Goal: Check status

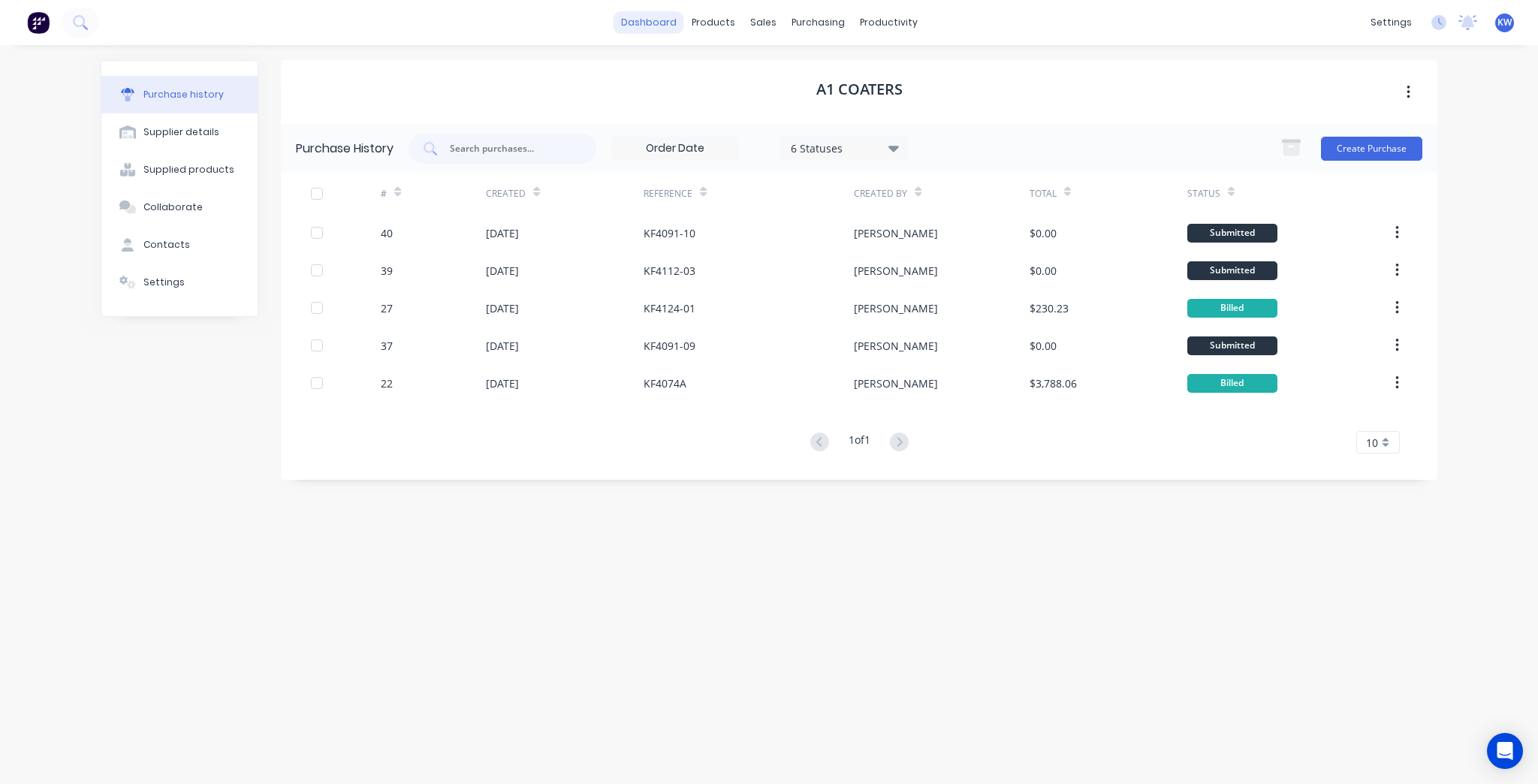
drag, startPoint x: 0, startPoint y: 0, endPoint x: 660, endPoint y: 13, distance: 660.1
click at [660, 13] on link "dashboard" at bounding box center [649, 22] width 71 height 23
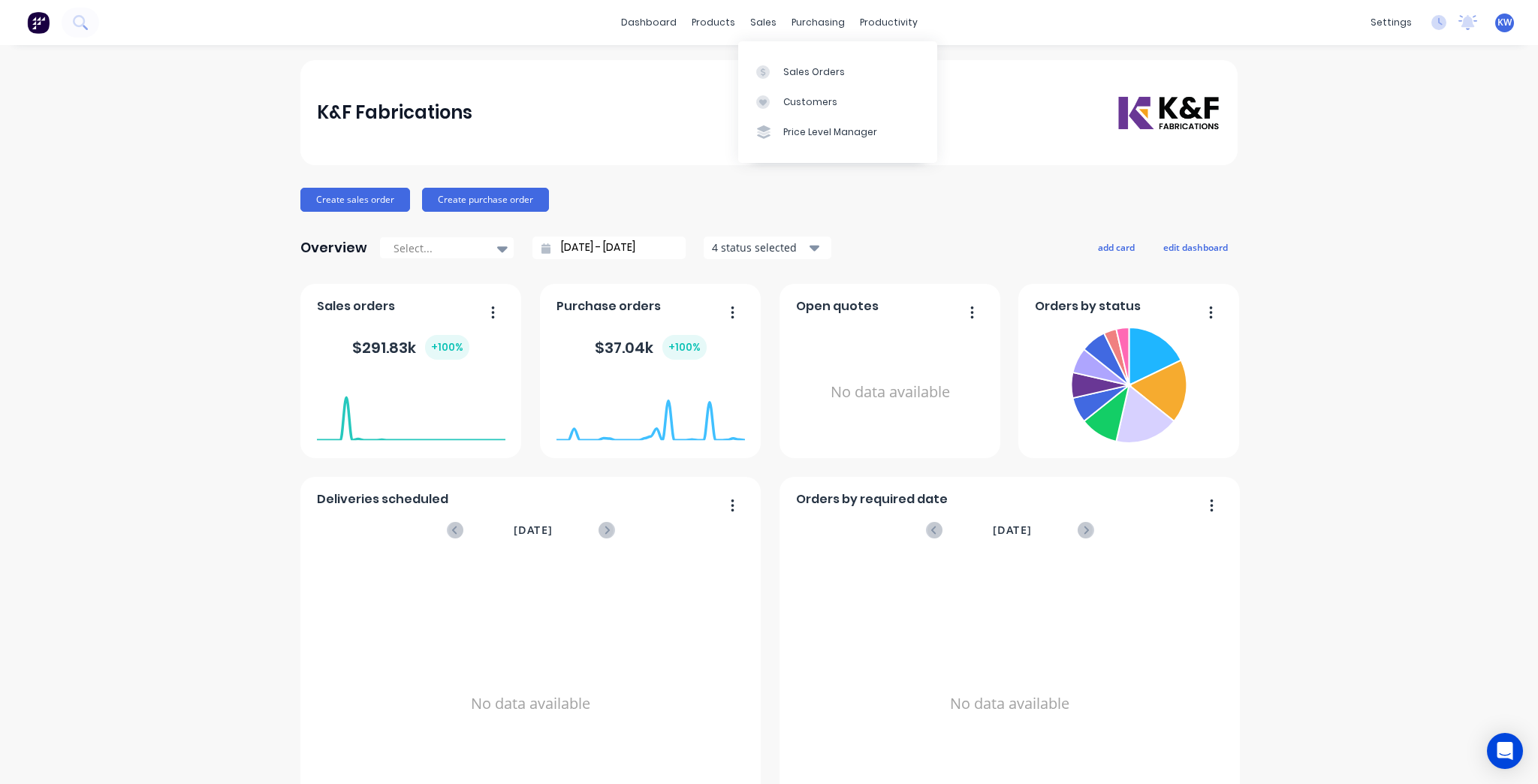
click at [738, 9] on div "dashboard products sales purchasing productivity dashboard products Product Cat…" at bounding box center [769, 22] width 1538 height 45
click at [836, 63] on link "Purchase Orders" at bounding box center [877, 71] width 199 height 30
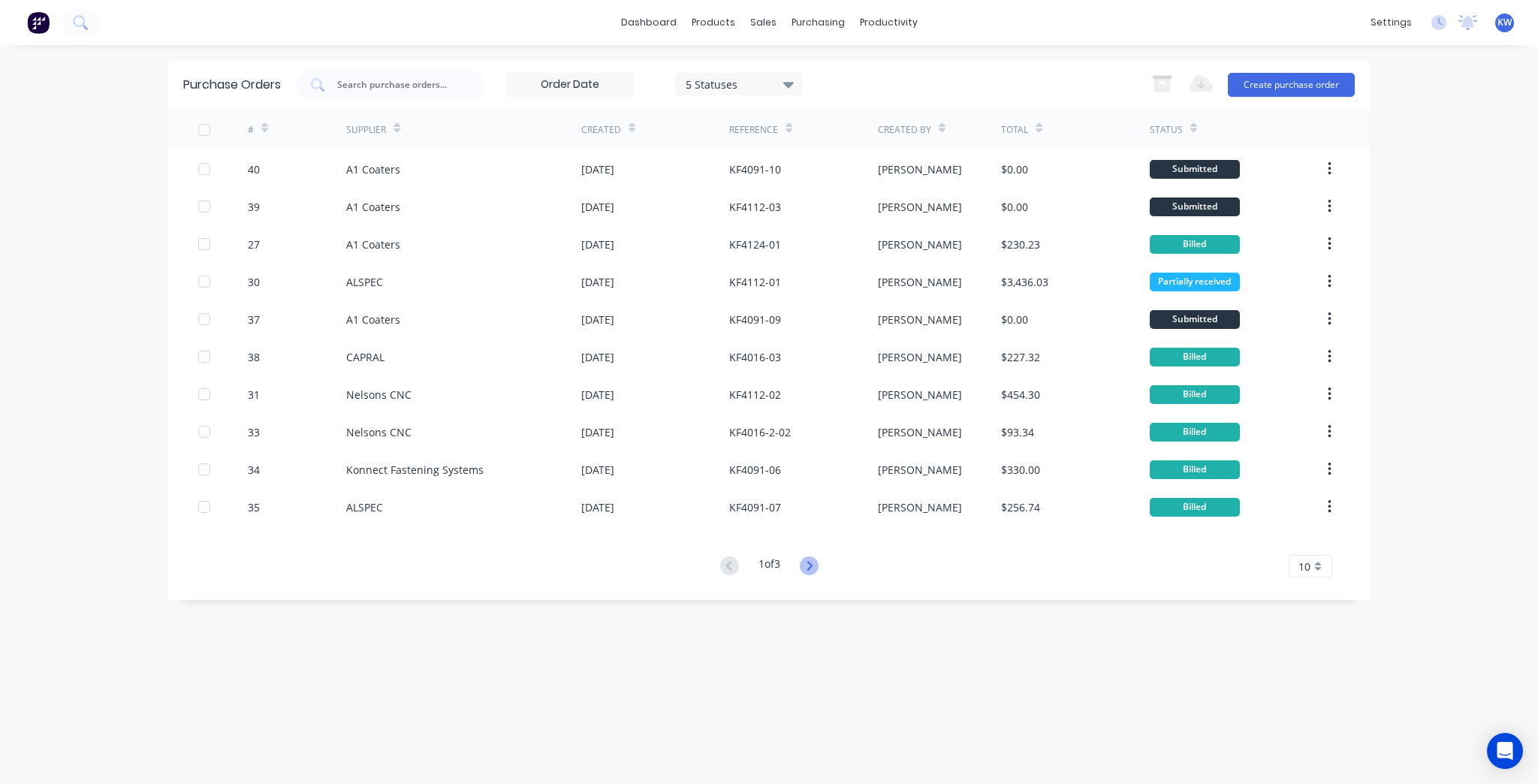
click at [817, 568] on icon at bounding box center [809, 566] width 19 height 19
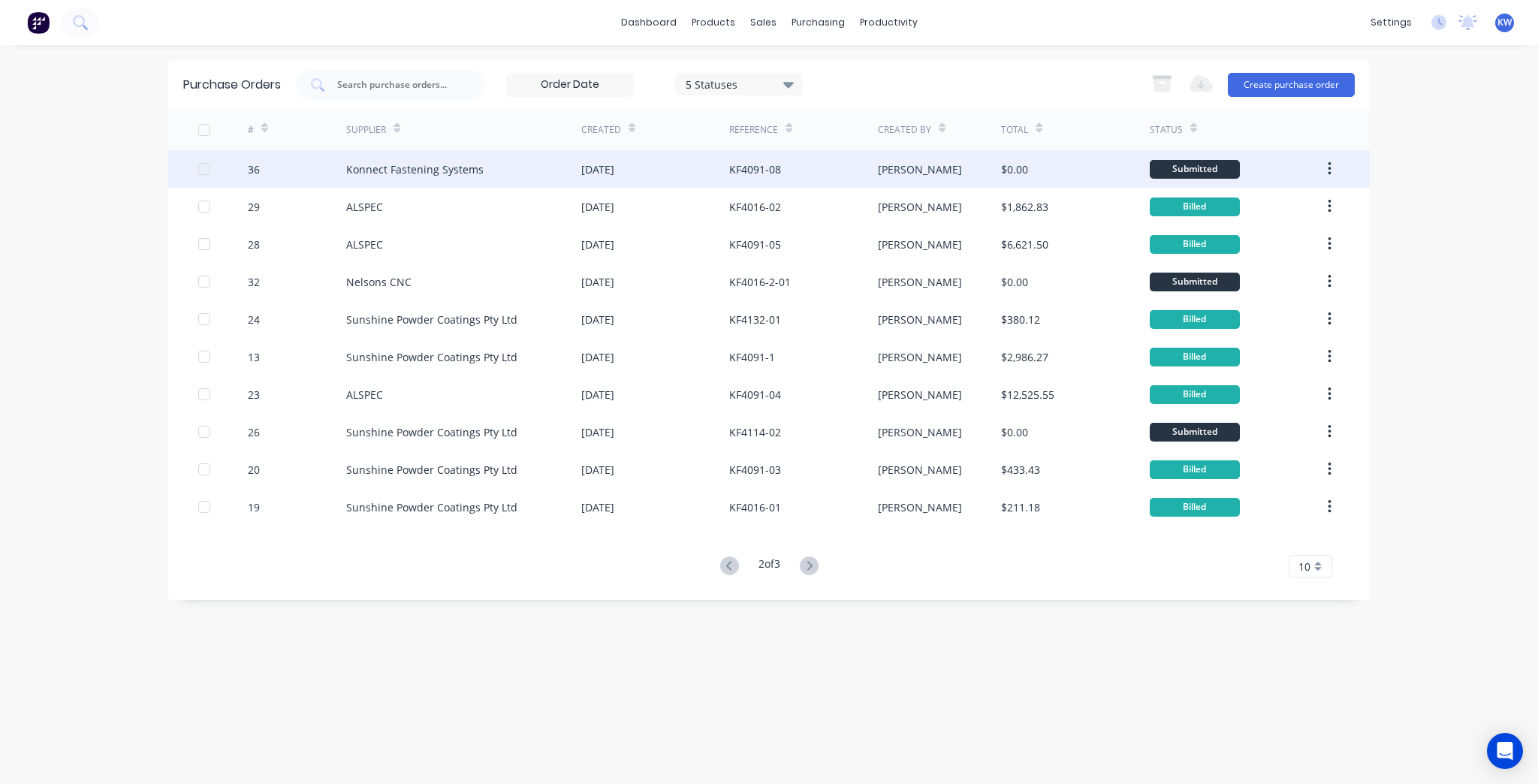
click at [730, 166] on div "KF4091-08" at bounding box center [755, 169] width 52 height 16
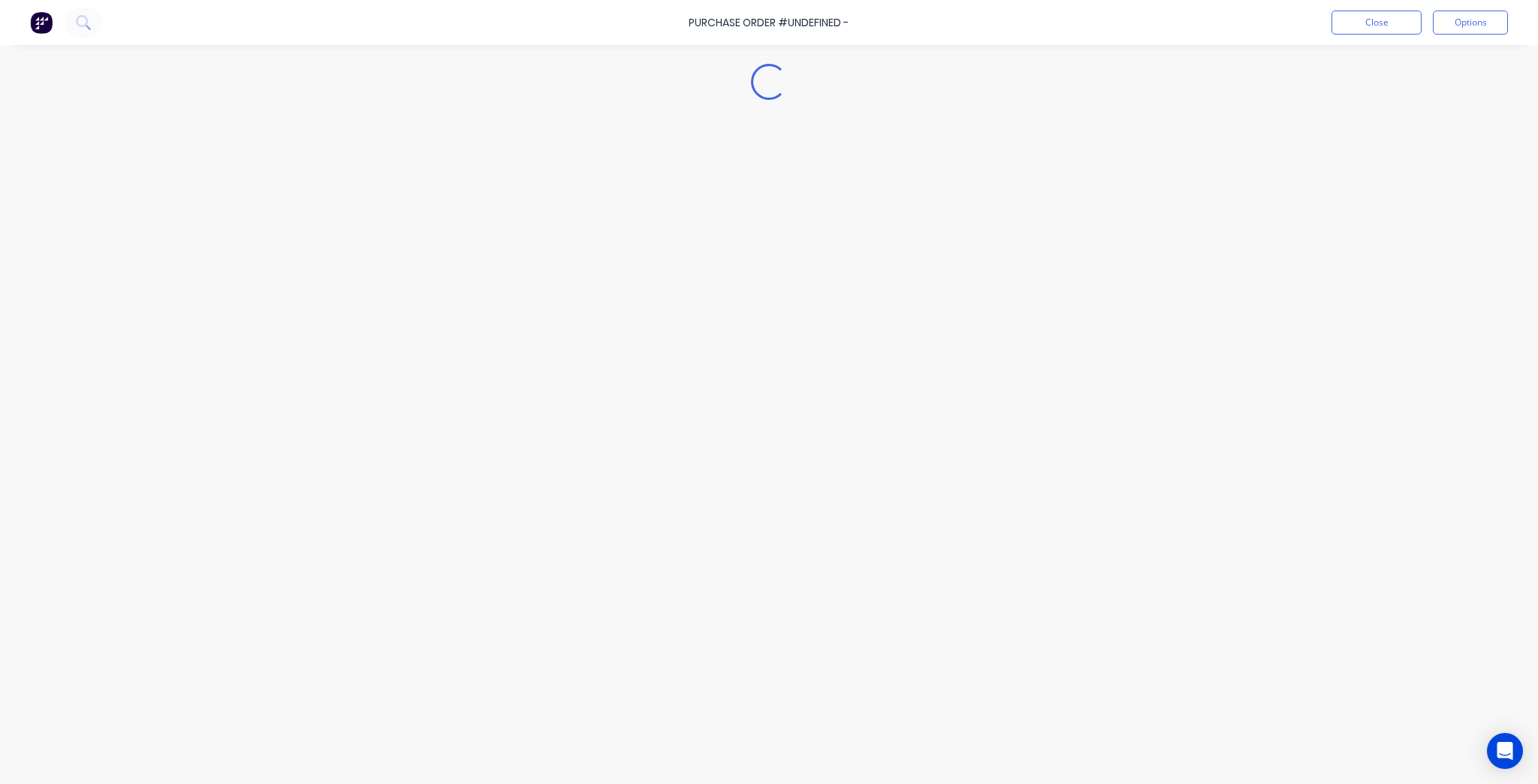
type textarea "x"
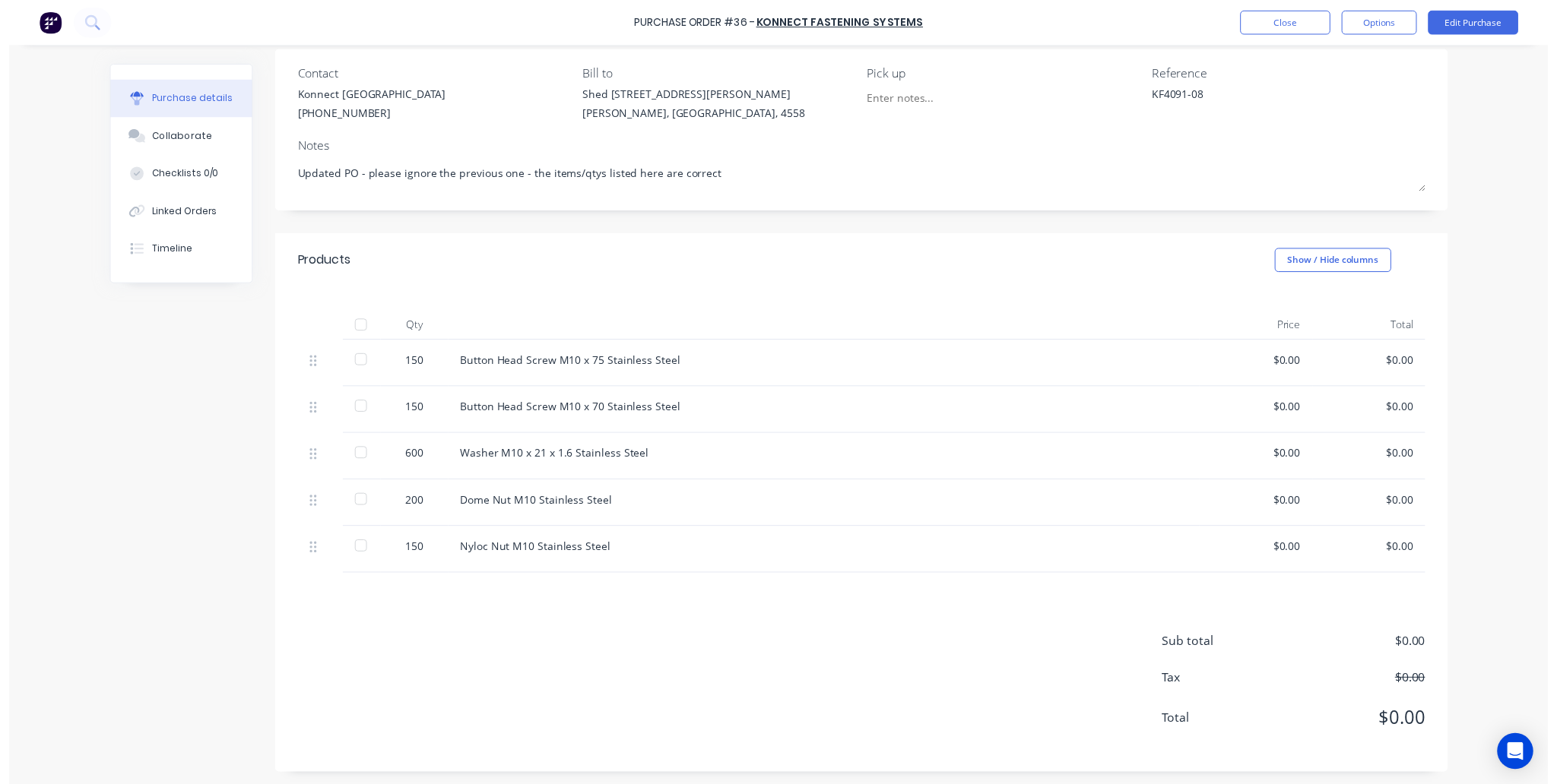
scroll to position [120, 0]
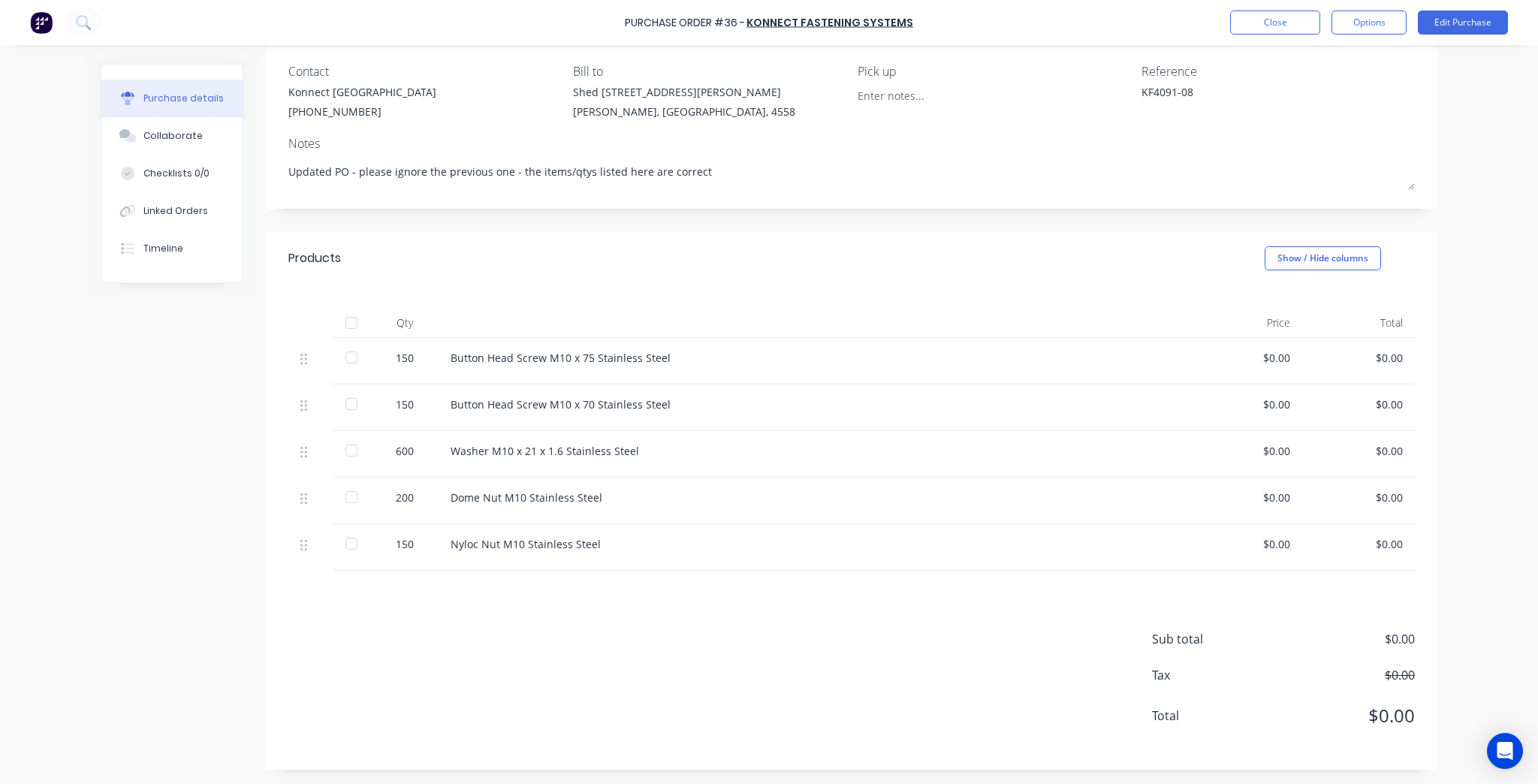
click at [638, 653] on div "Sub total $0.00 Tax $0.00 Total $0.00" at bounding box center [852, 670] width 1172 height 199
click at [1278, 20] on button "Close" at bounding box center [1275, 22] width 90 height 24
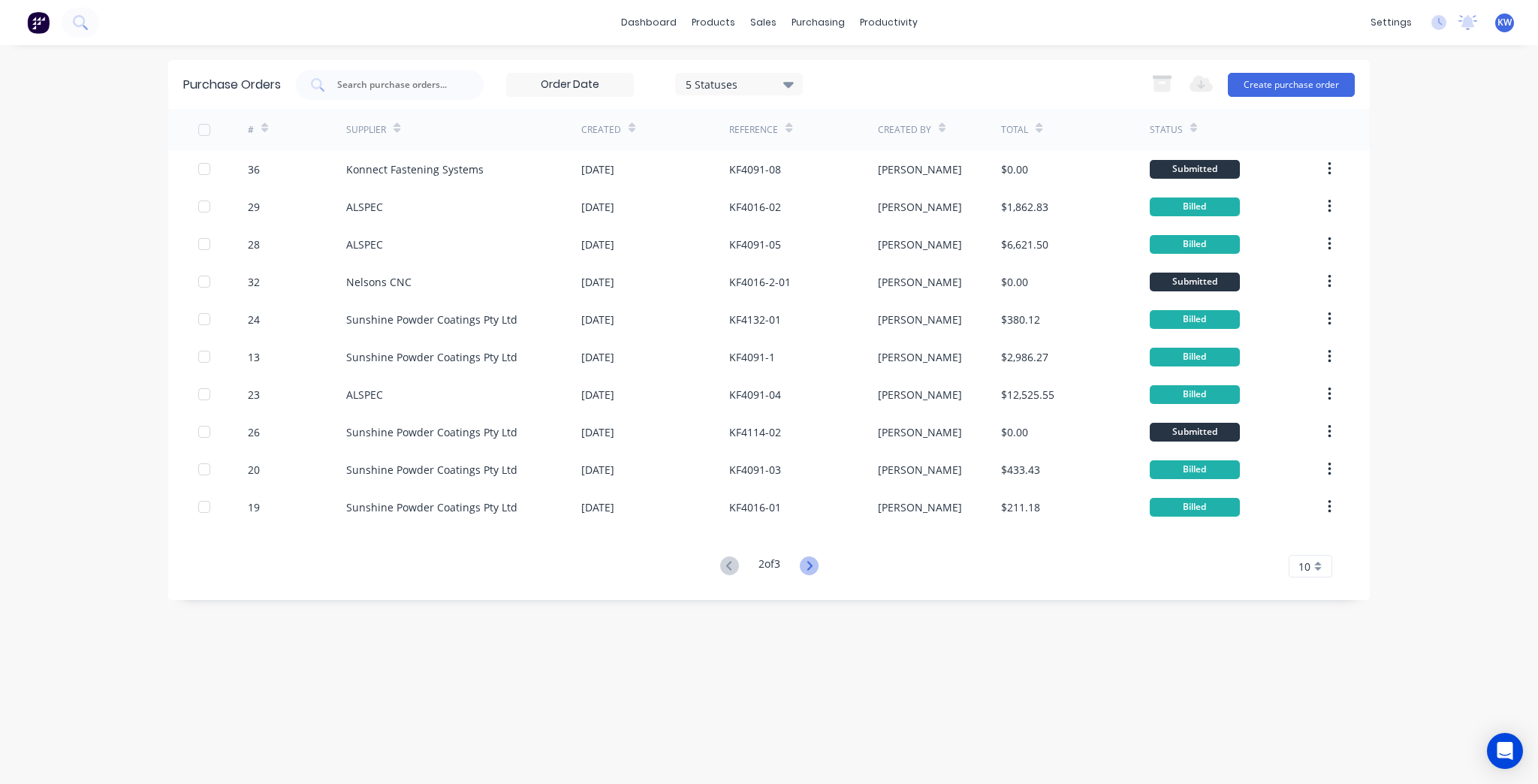
click at [815, 568] on icon at bounding box center [809, 566] width 19 height 19
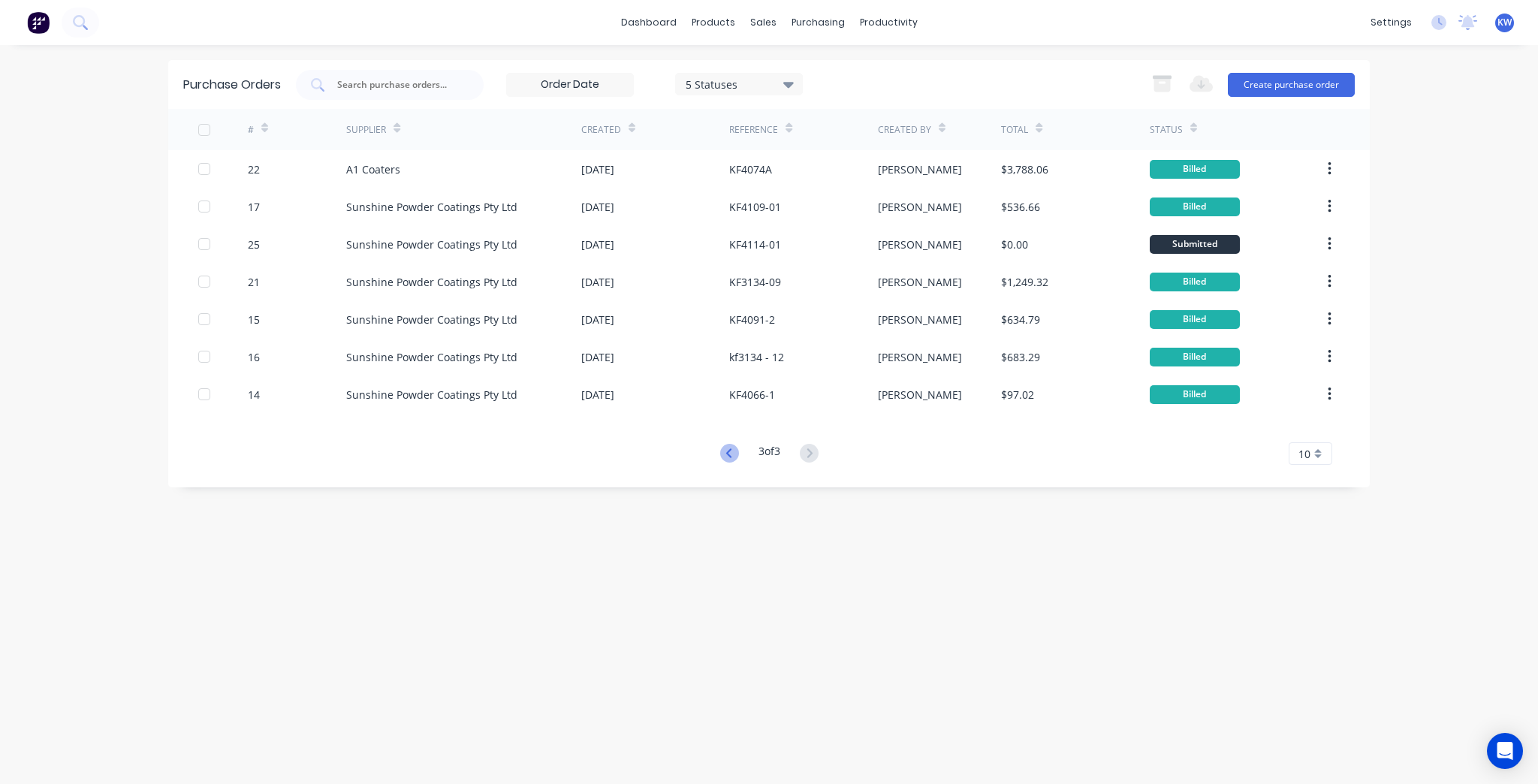
click at [733, 450] on icon at bounding box center [729, 453] width 19 height 19
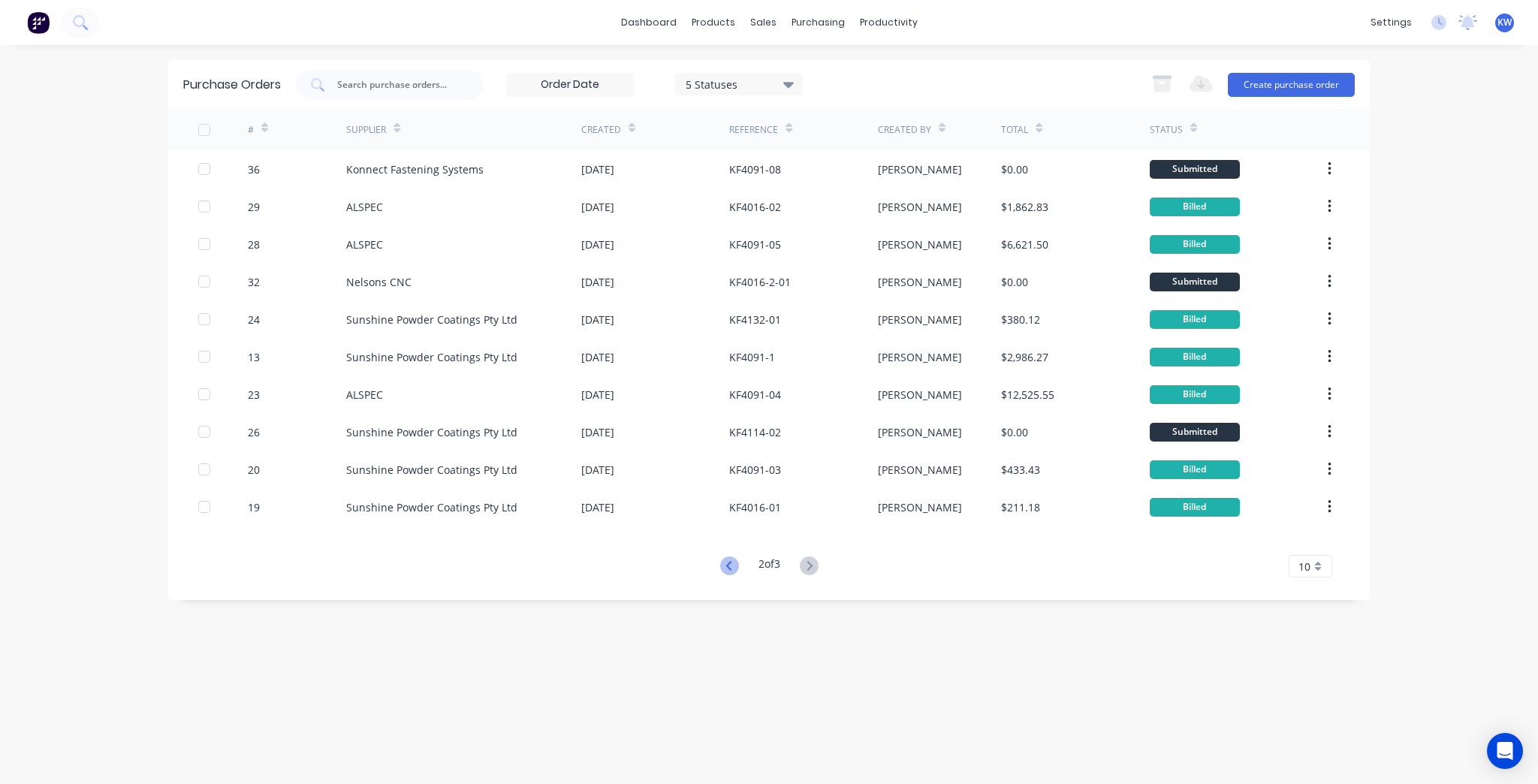
click at [723, 574] on icon at bounding box center [729, 566] width 19 height 19
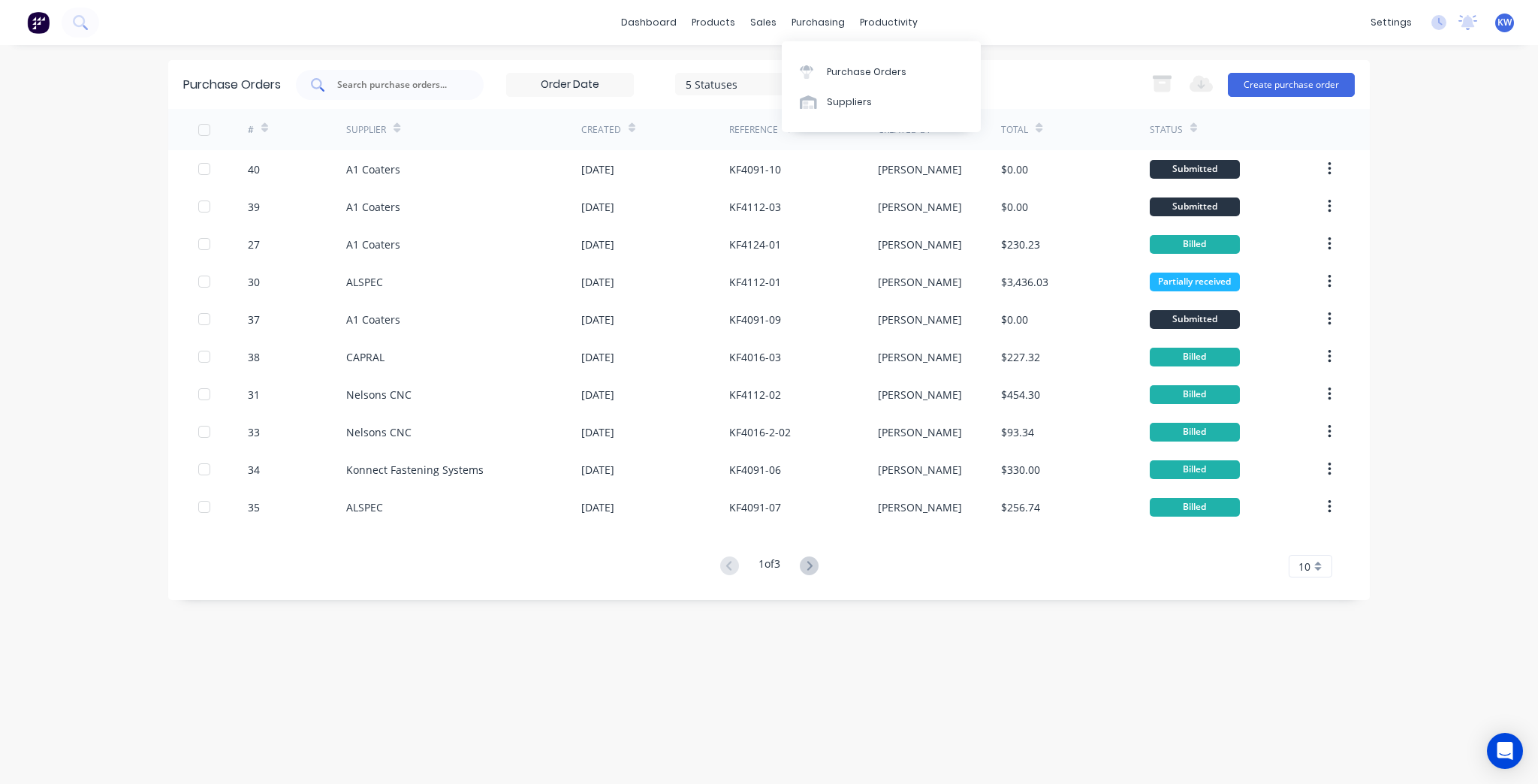
click at [377, 75] on div at bounding box center [389, 85] width 187 height 30
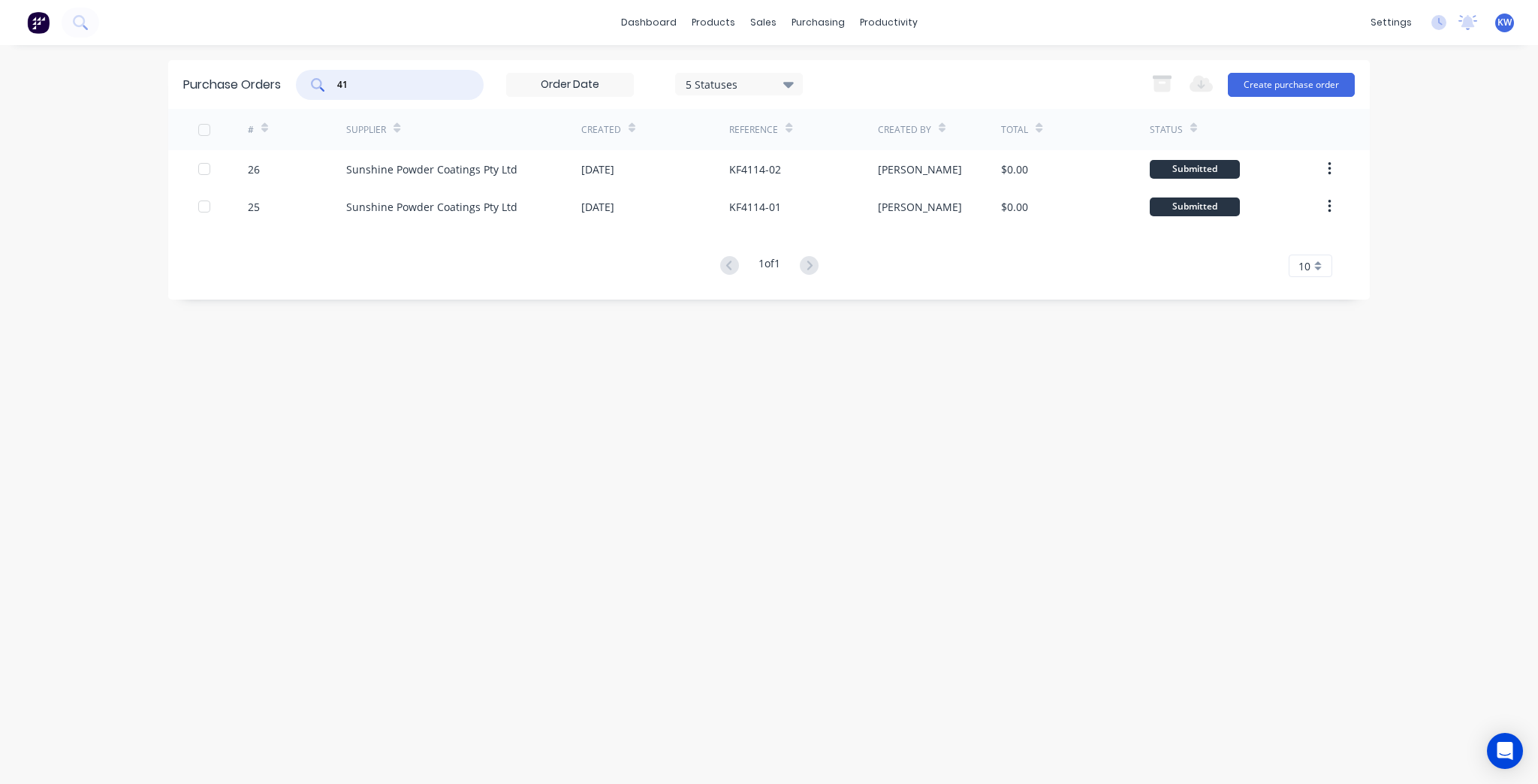
type input "4"
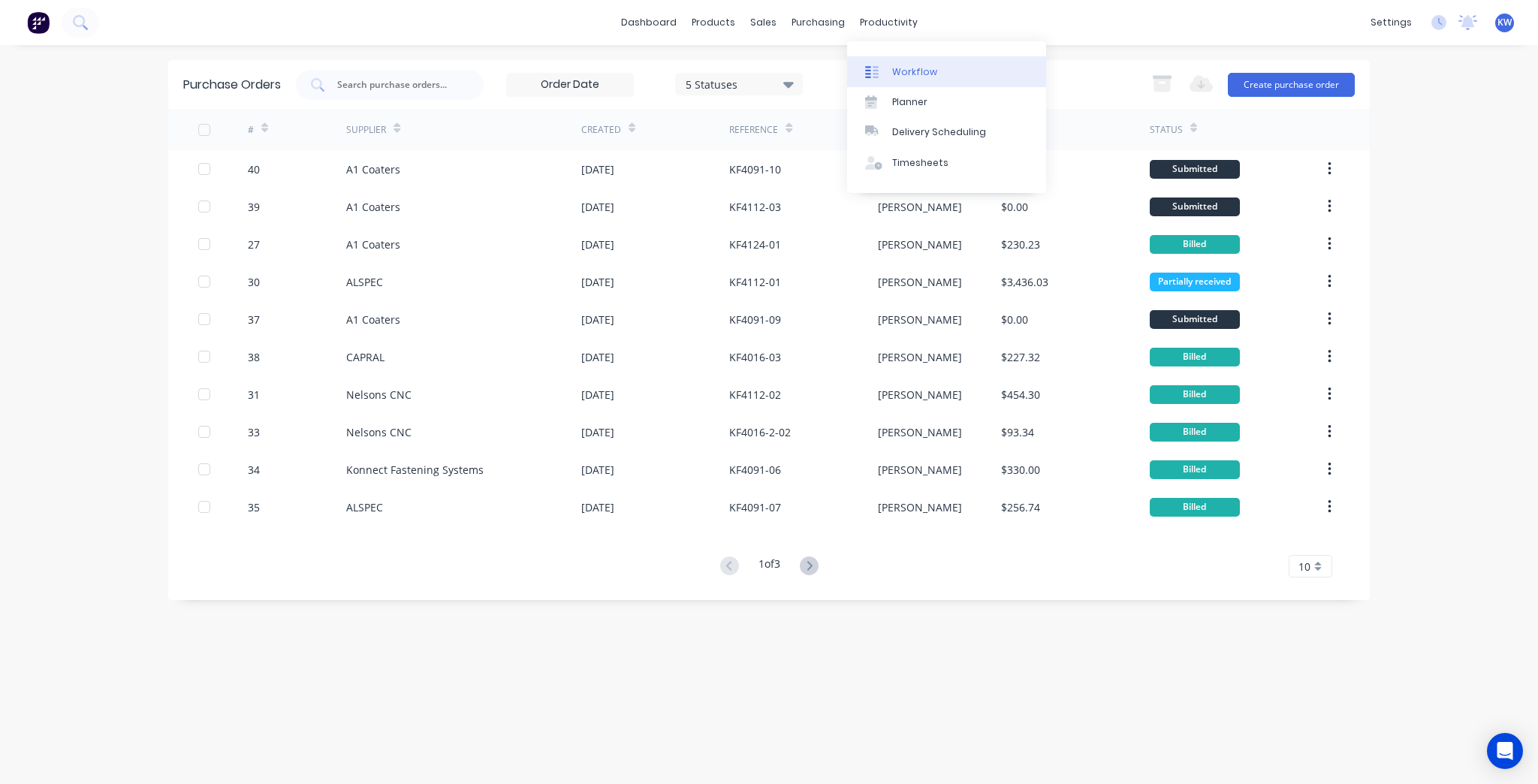
click at [911, 83] on link "Workflow" at bounding box center [947, 71] width 199 height 30
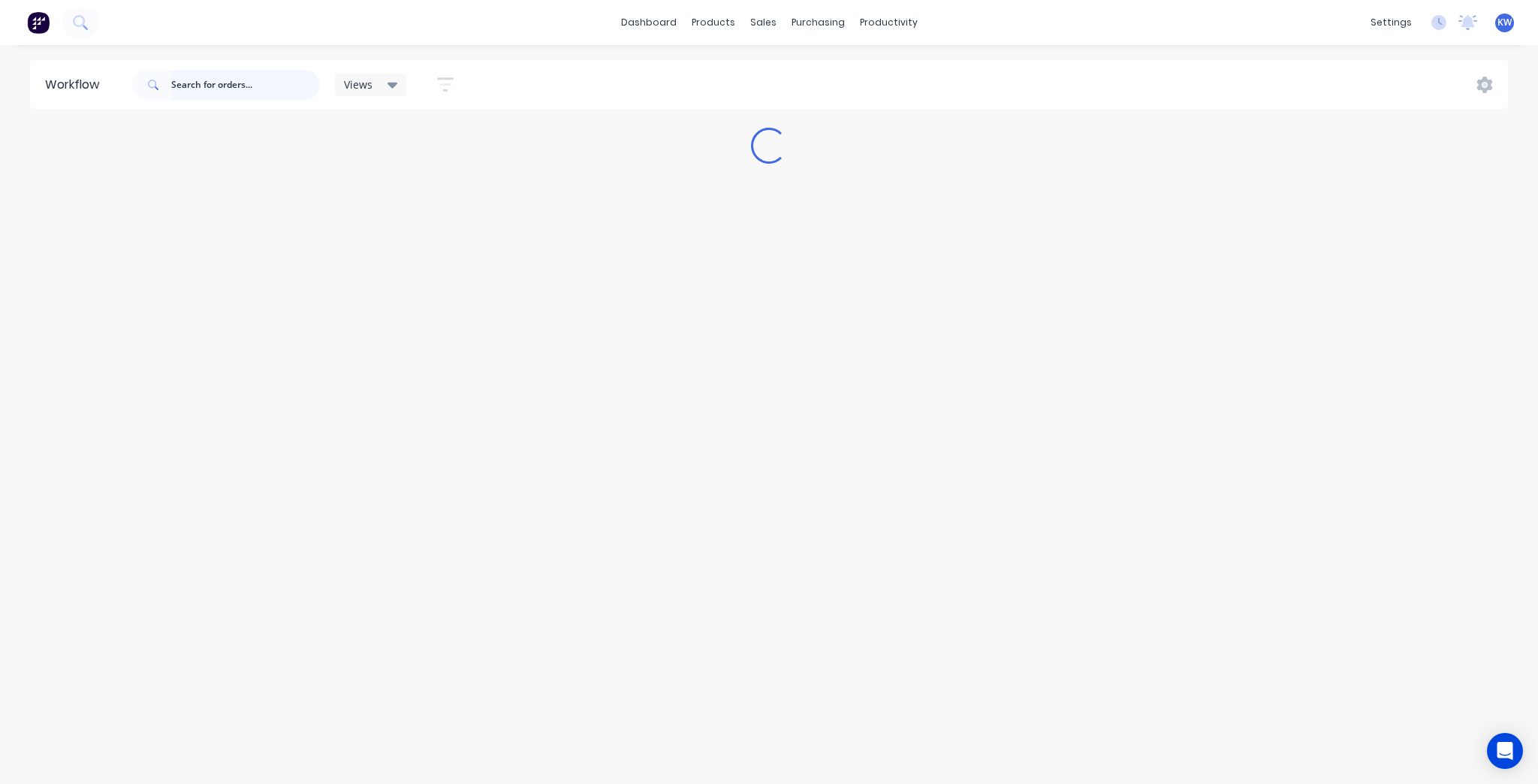
click at [210, 85] on input "text" at bounding box center [245, 85] width 149 height 30
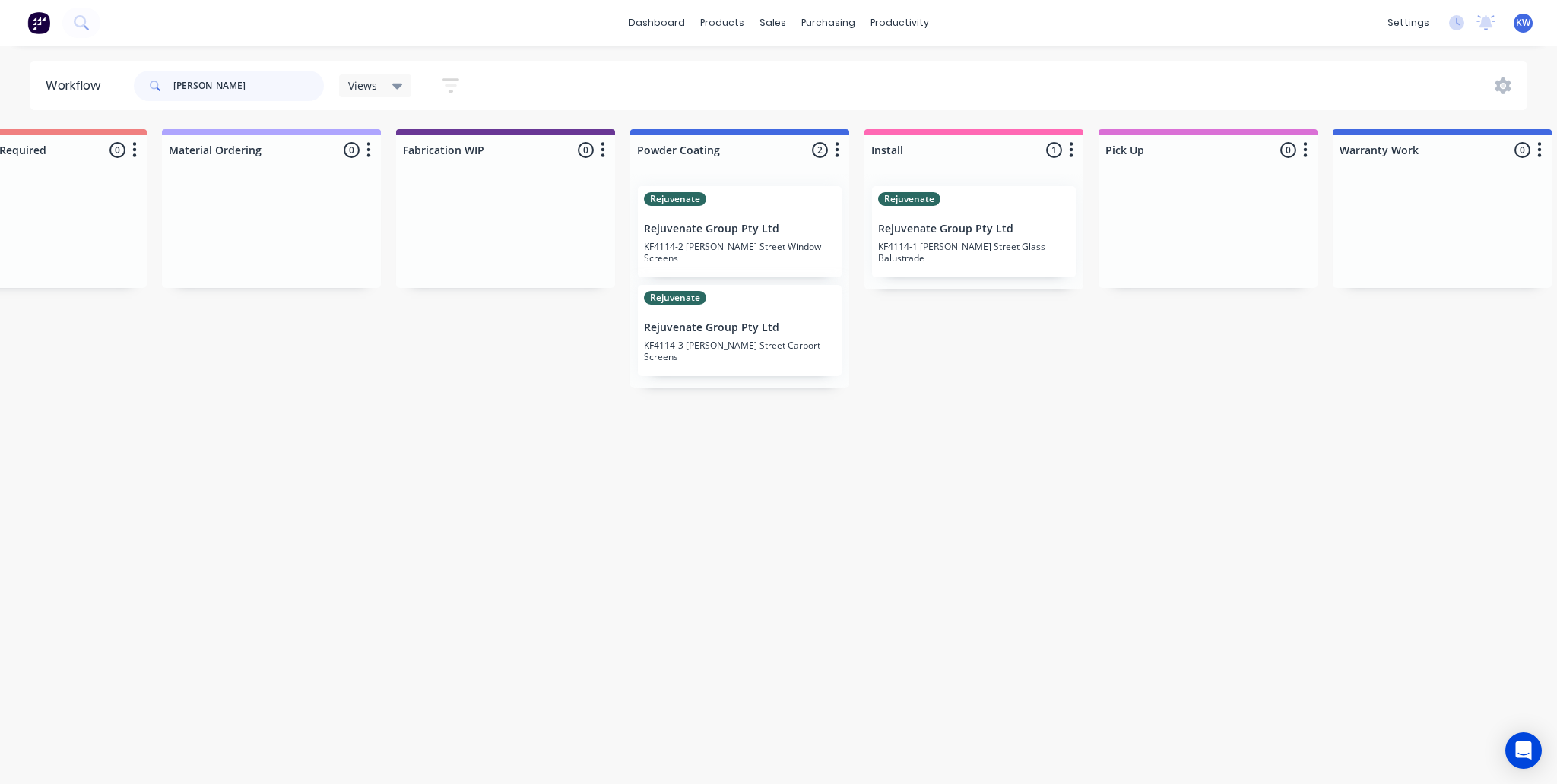
scroll to position [0, 1570]
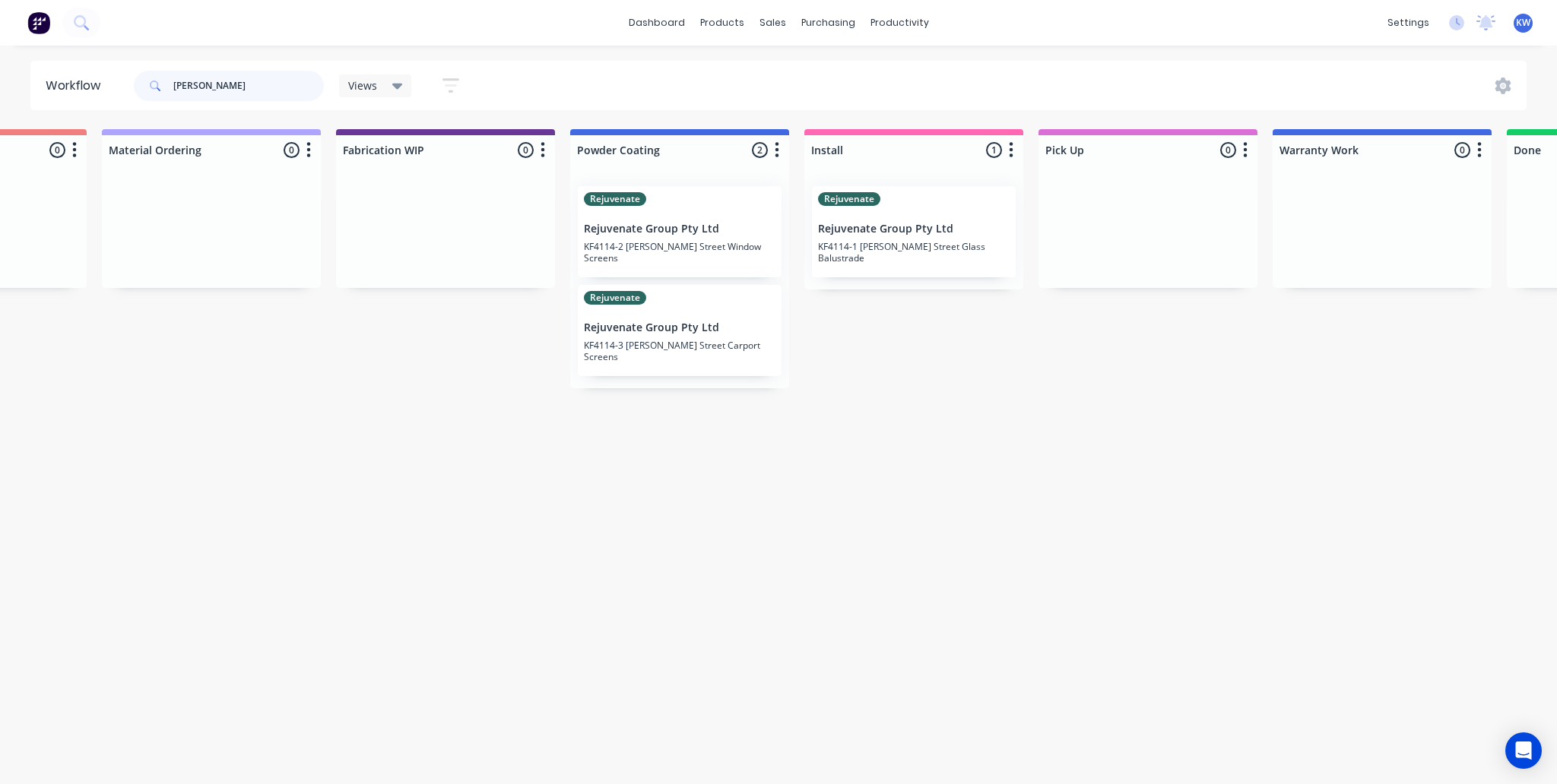
type input "[PERSON_NAME]"
click at [736, 266] on div "Rejuvenate Rejuvenate Group Pty Ltd KF4114-2 [PERSON_NAME] Street Window Screens" at bounding box center [680, 232] width 204 height 91
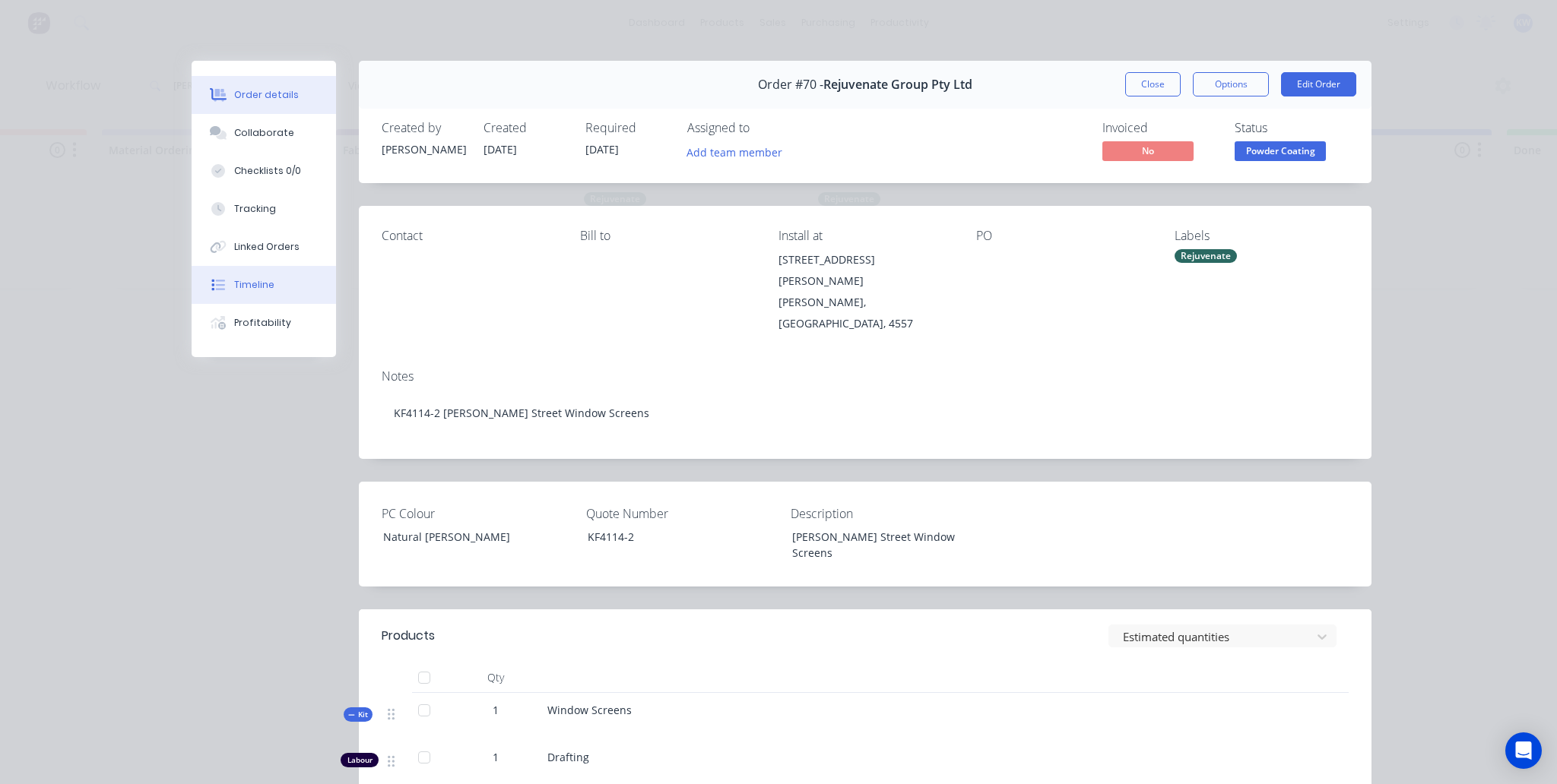
click at [283, 282] on button "Timeline" at bounding box center [264, 285] width 145 height 38
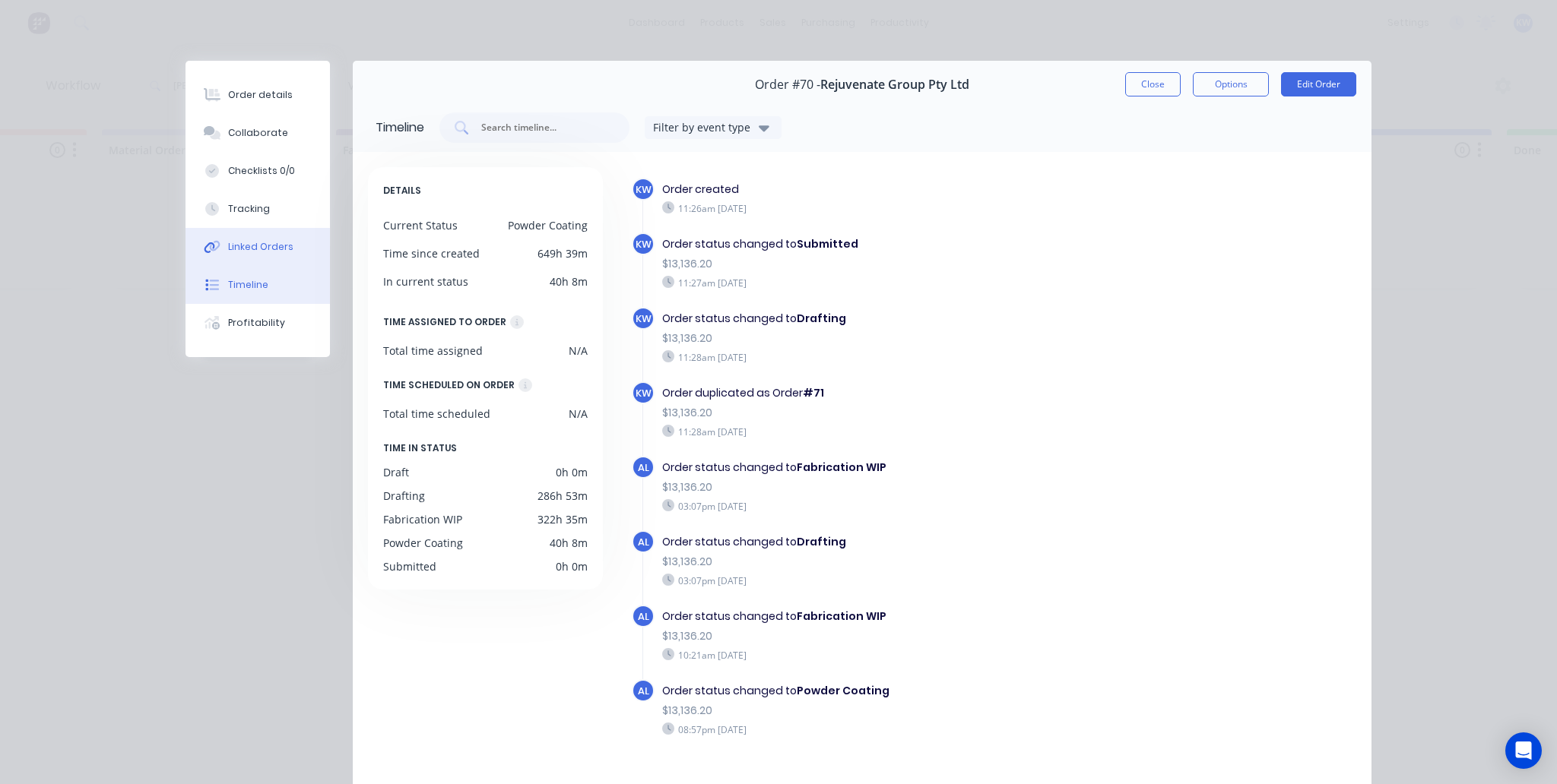
click at [275, 249] on div "Linked Orders" at bounding box center [260, 247] width 65 height 13
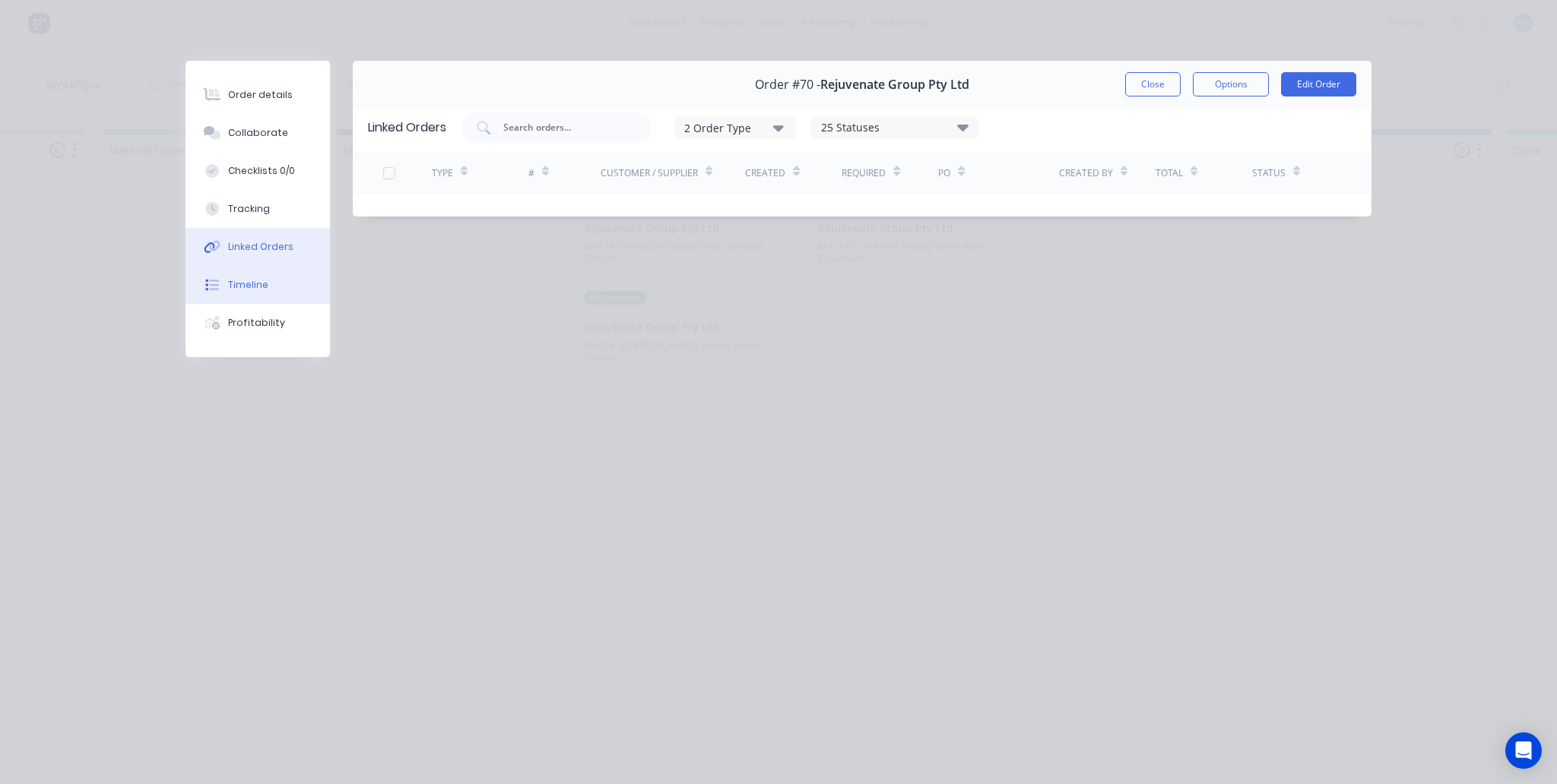
click at [271, 283] on button "Timeline" at bounding box center [258, 285] width 145 height 38
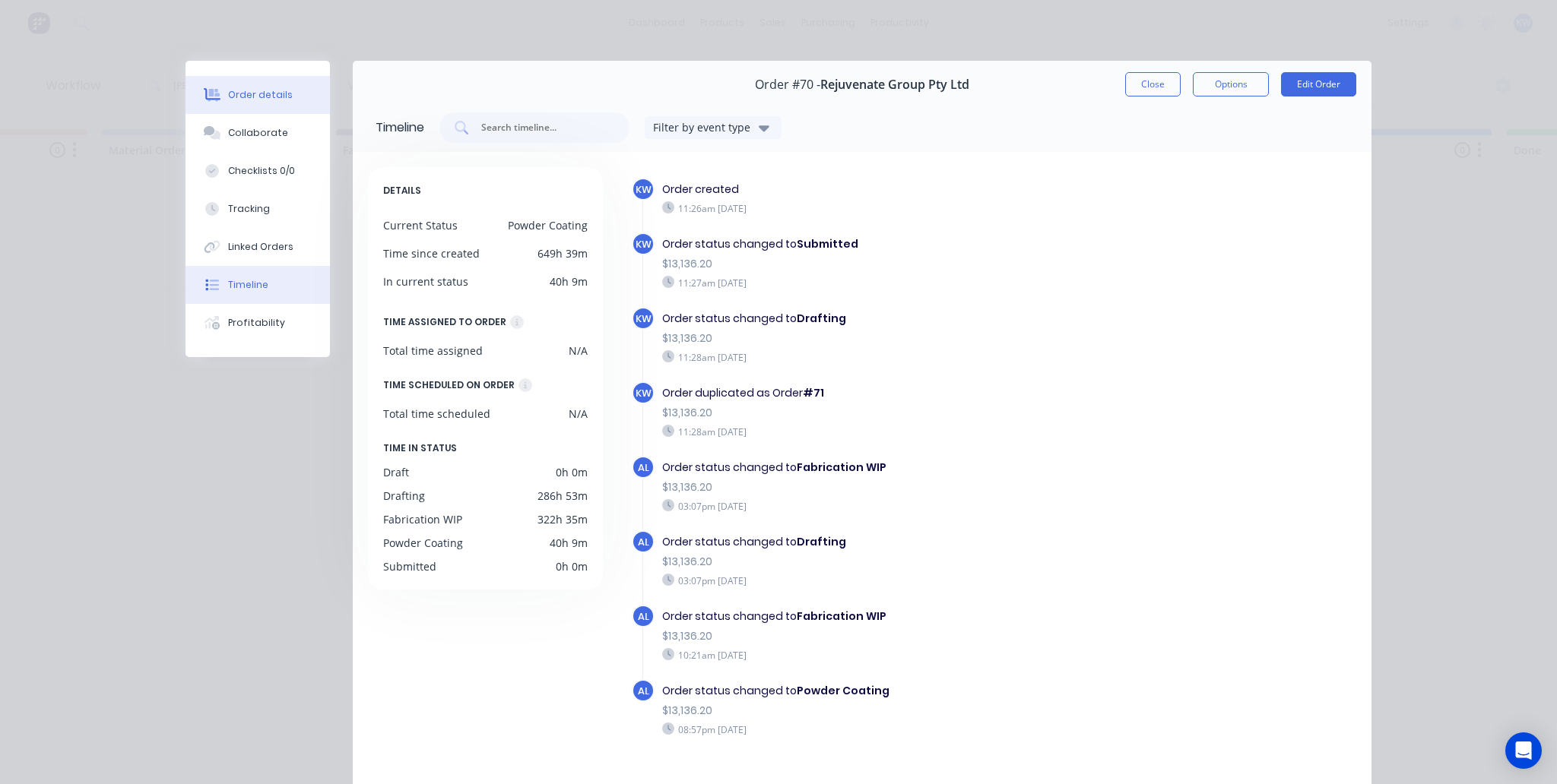
click at [266, 90] on div "Order details" at bounding box center [260, 94] width 64 height 13
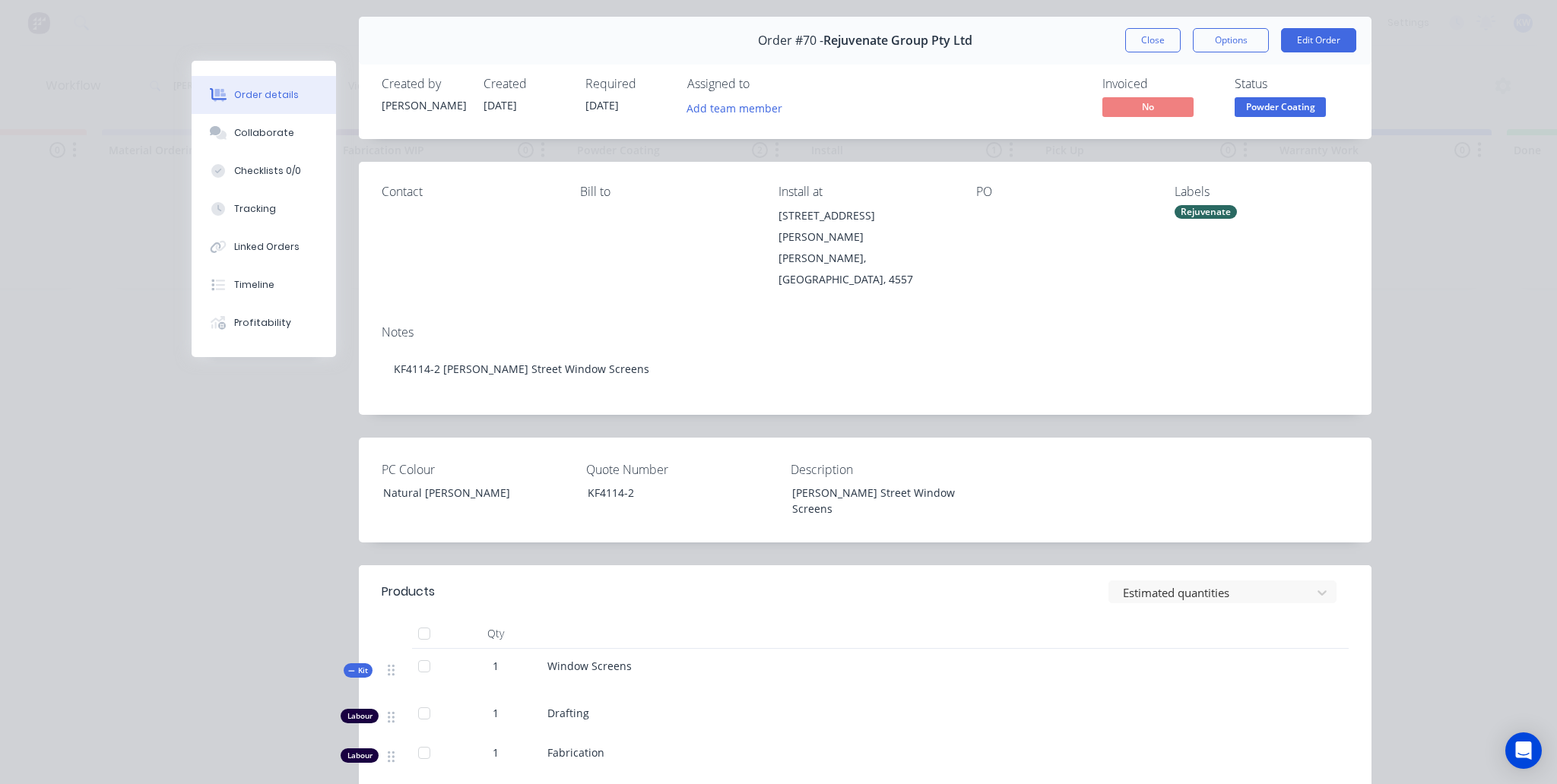
scroll to position [0, 0]
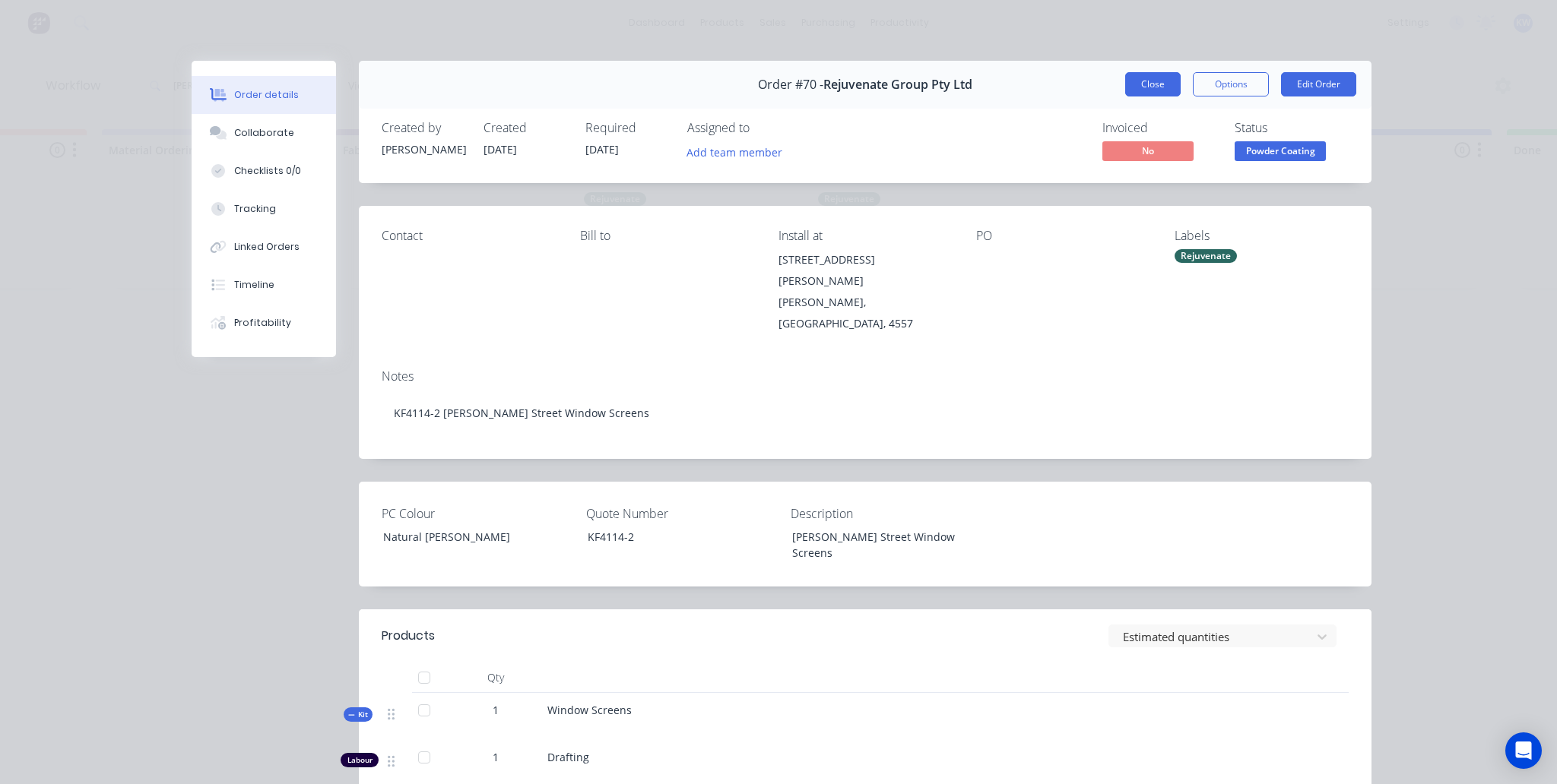
click at [1153, 79] on button "Close" at bounding box center [1153, 84] width 56 height 25
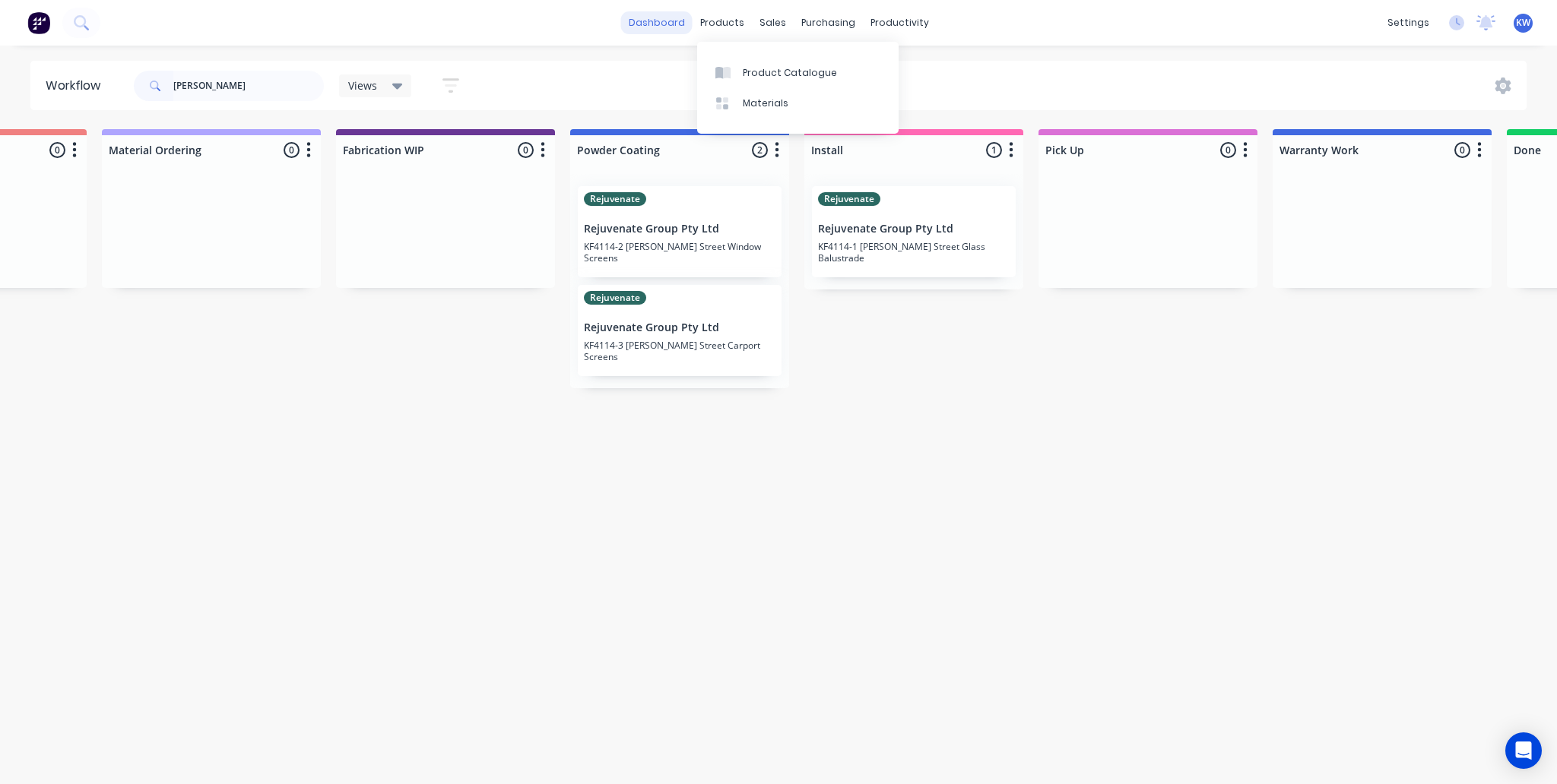
click at [643, 25] on link "dashboard" at bounding box center [657, 22] width 71 height 23
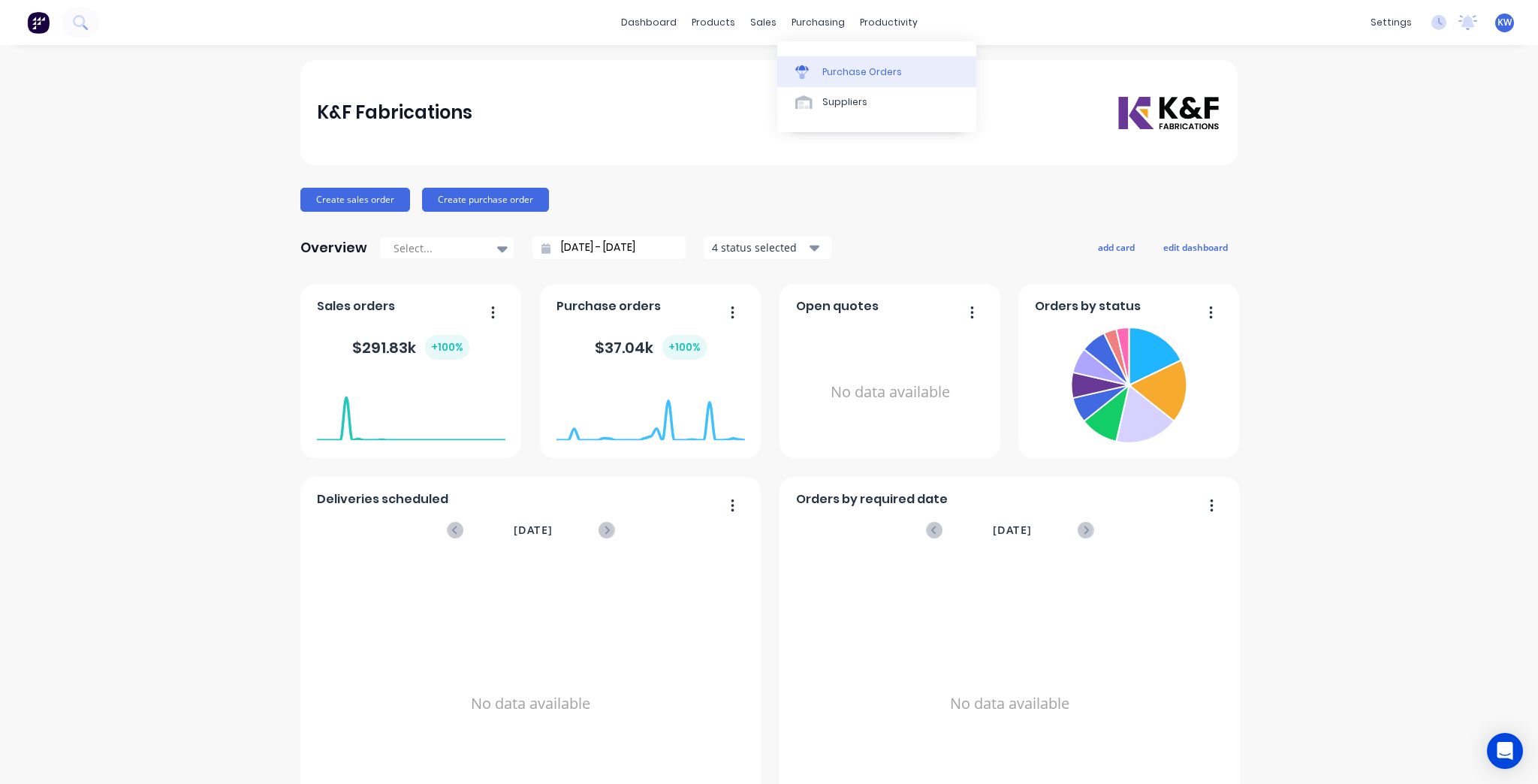
click at [875, 74] on div "Purchase Orders" at bounding box center [863, 71] width 80 height 13
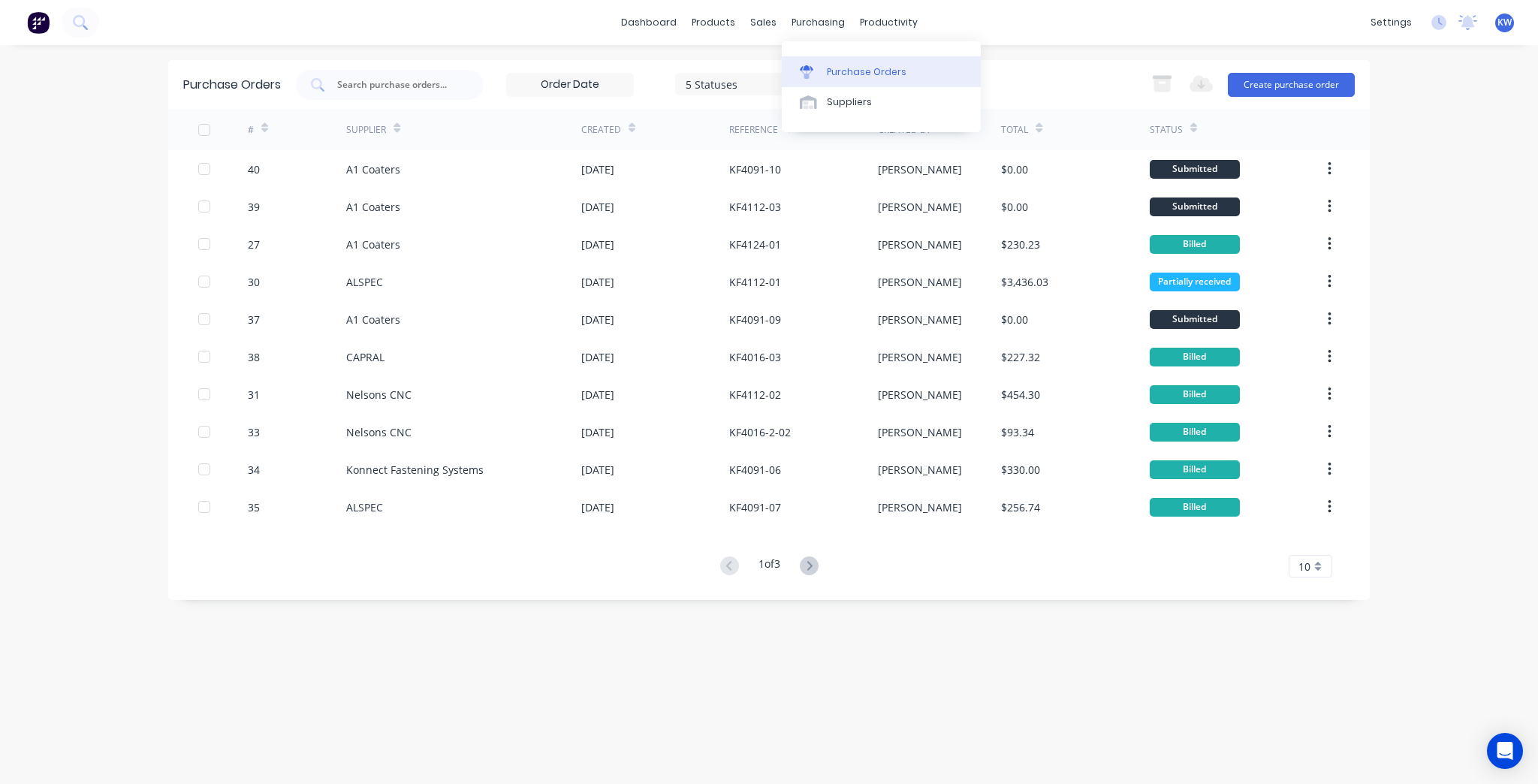
click at [838, 75] on div "Purchase Orders" at bounding box center [867, 71] width 80 height 13
click at [666, 24] on link "dashboard" at bounding box center [649, 22] width 71 height 23
